Goal: Information Seeking & Learning: Learn about a topic

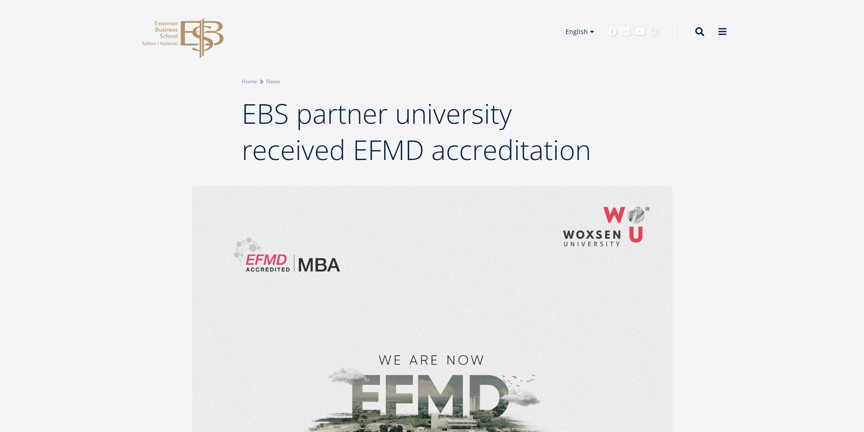
click at [491, 130] on span "EBS partner university received EFMD accreditation" at bounding box center [416, 131] width 349 height 73
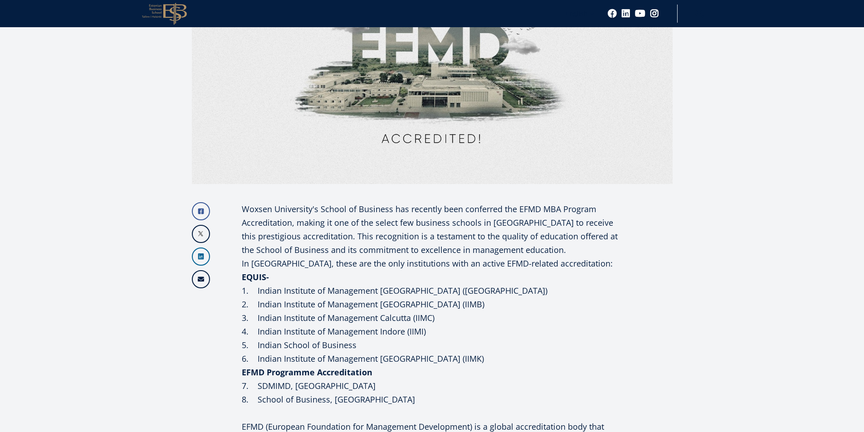
click at [357, 226] on p "Woxsen University's School of Business has recently been conferred the EFMD MBA…" at bounding box center [432, 236] width 381 height 68
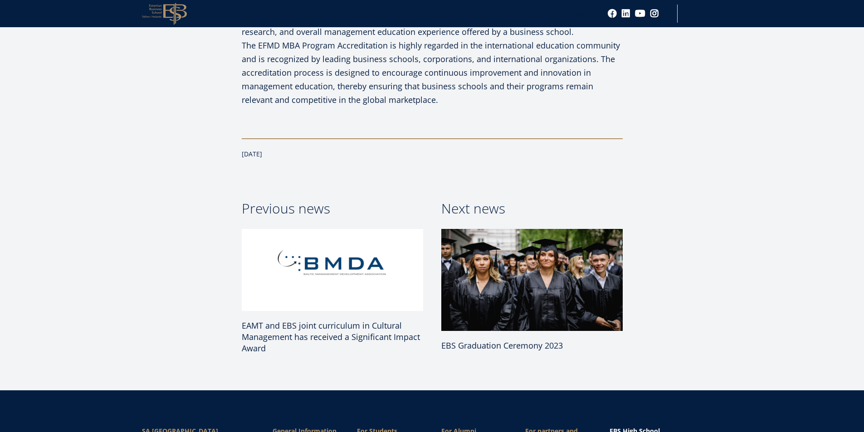
scroll to position [805, 0]
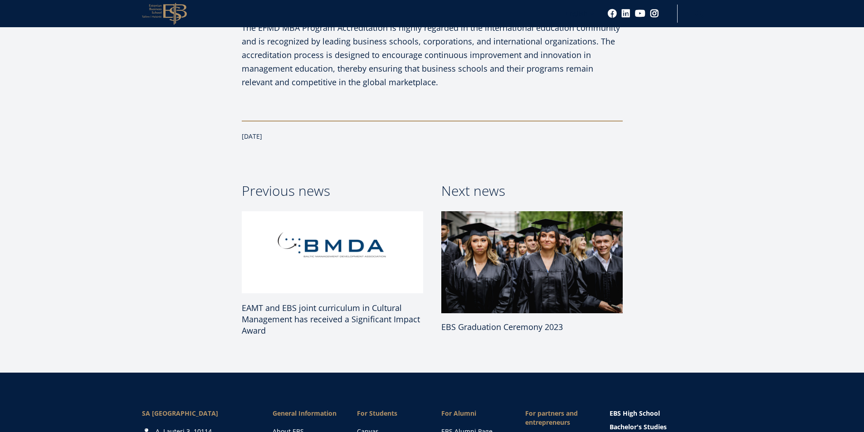
click at [486, 326] on span "EBS Graduation Ceremony 2023" at bounding box center [502, 327] width 122 height 11
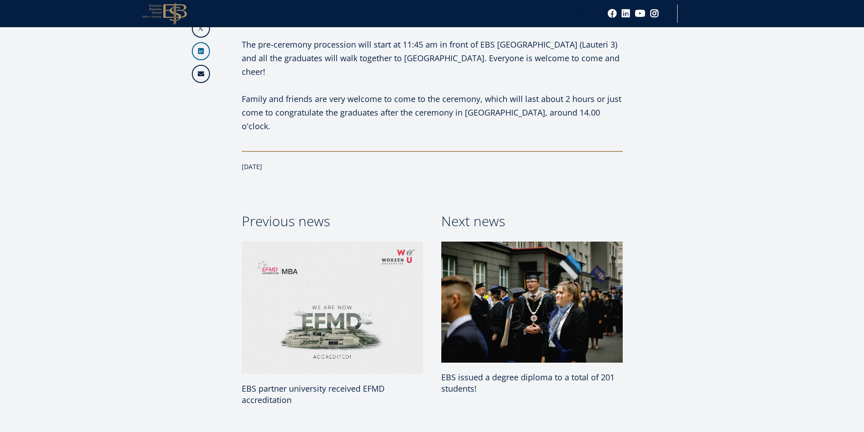
scroll to position [544, 0]
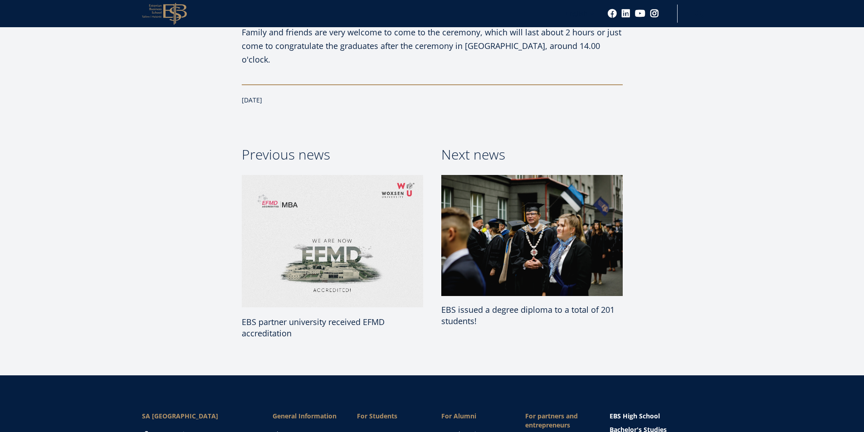
click at [482, 304] on span "EBS issued a degree diploma to a total of 201 students!" at bounding box center [527, 315] width 173 height 22
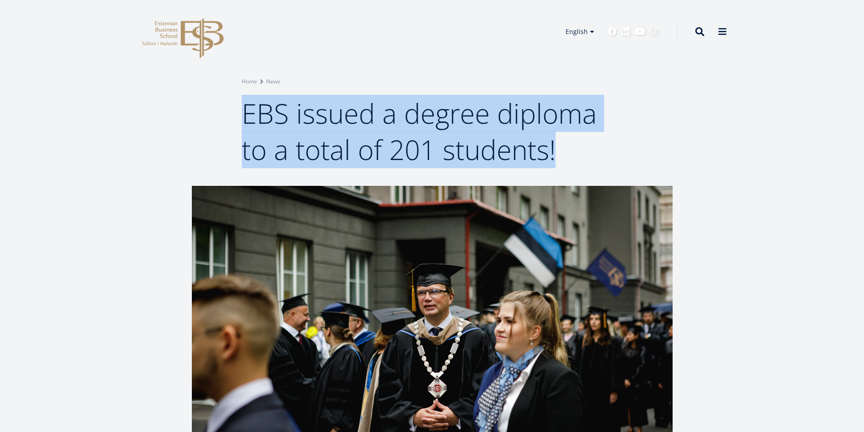
drag, startPoint x: 246, startPoint y: 108, endPoint x: 553, endPoint y: 158, distance: 311.6
click at [553, 158] on span "EBS issued a degree diploma to a total of 201 students!" at bounding box center [419, 131] width 355 height 73
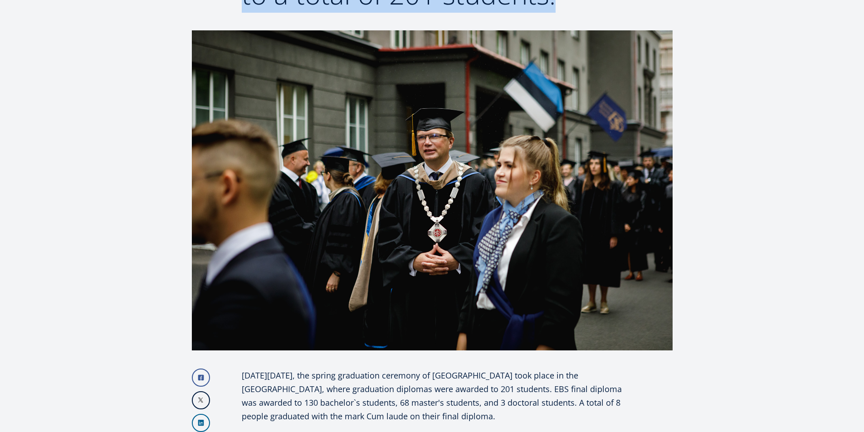
scroll to position [181, 0]
